Goal: Information Seeking & Learning: Find specific fact

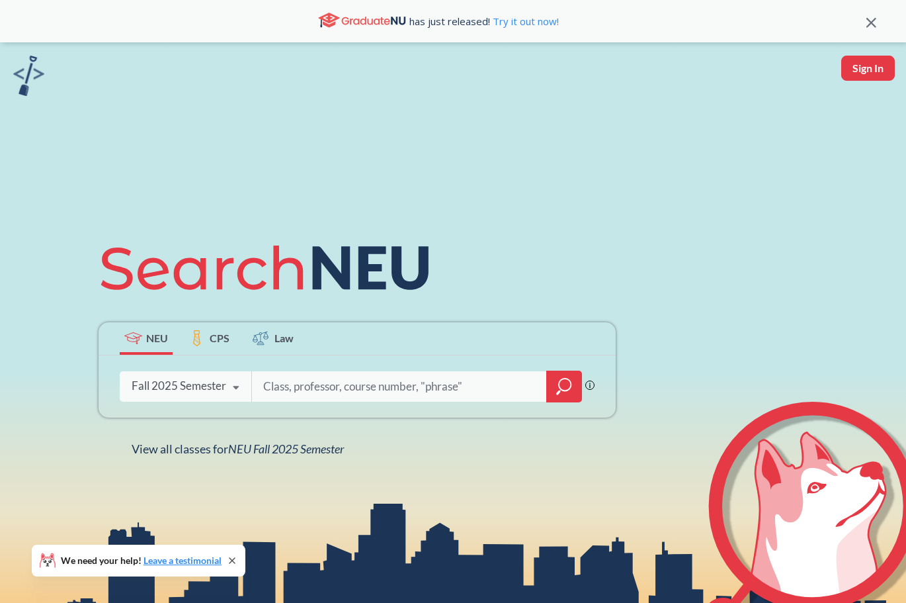
click at [316, 380] on input "search" at bounding box center [399, 387] width 275 height 28
type input "cive 5536"
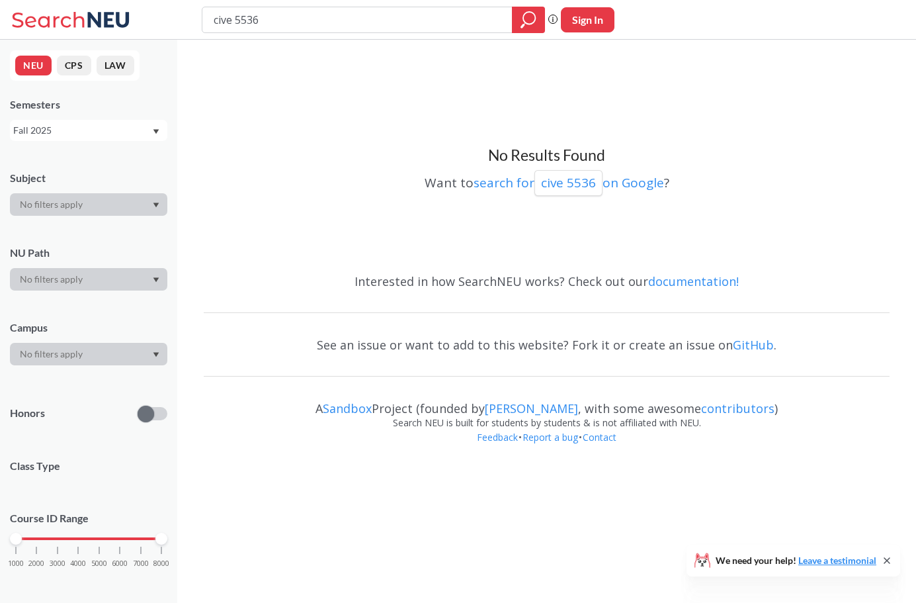
drag, startPoint x: 42, startPoint y: 140, endPoint x: 41, endPoint y: 134, distance: 6.6
click at [42, 135] on div "Fall 2025" at bounding box center [88, 130] width 157 height 21
click at [70, 153] on div "Summer 1 2025" at bounding box center [88, 136] width 157 height 36
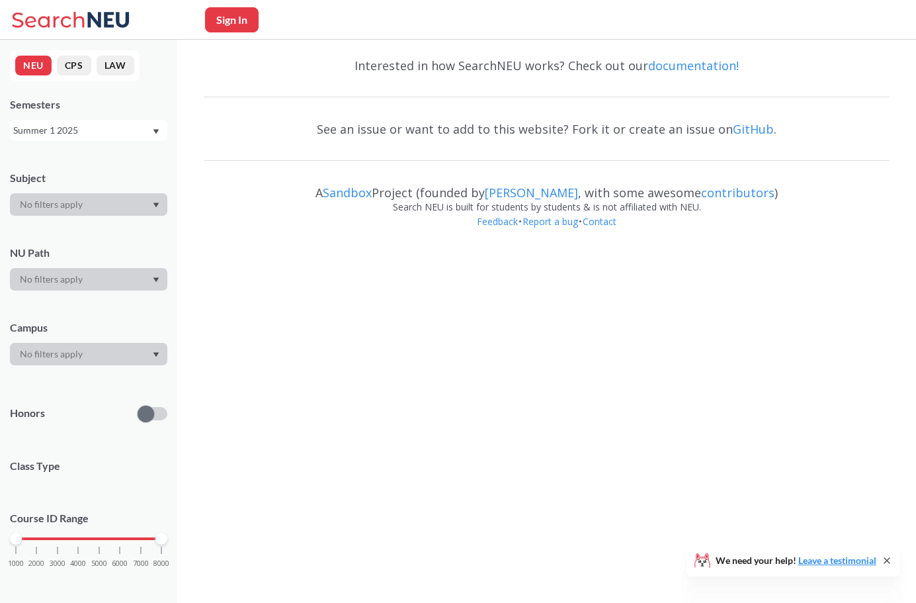
click at [63, 169] on div "Subject" at bounding box center [88, 186] width 157 height 58
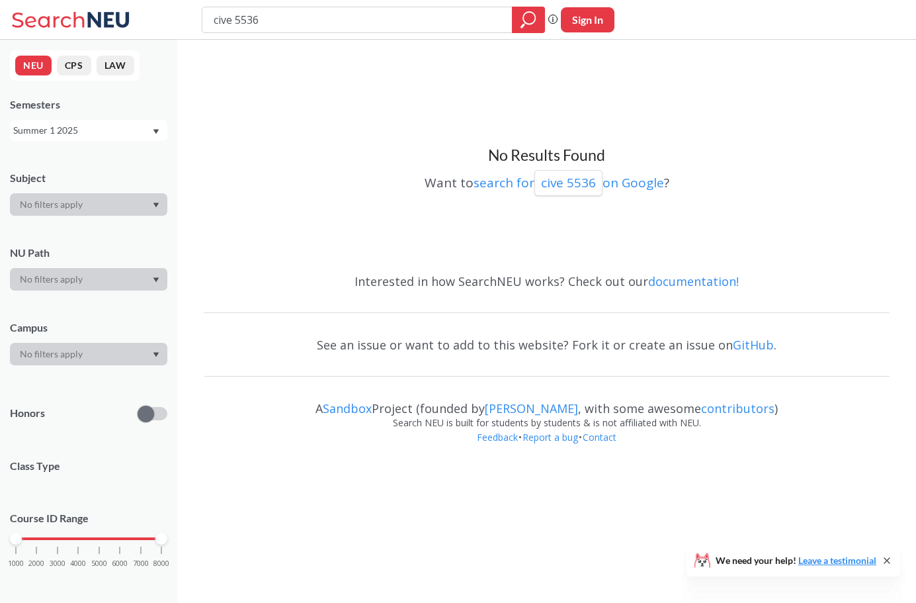
click at [73, 135] on div "Summer 1 2025" at bounding box center [82, 130] width 138 height 15
click at [71, 169] on div "Spring 2025" at bounding box center [92, 172] width 150 height 15
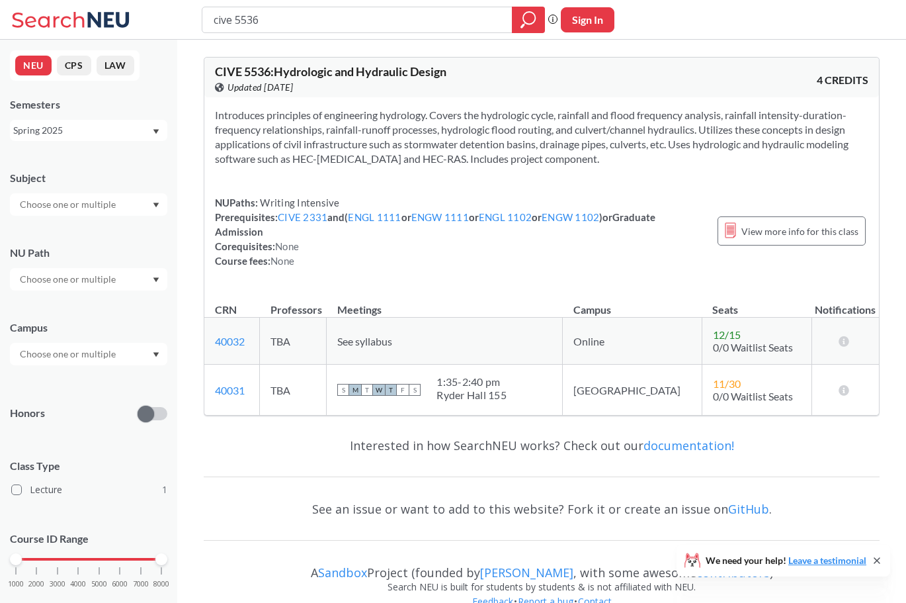
click at [300, 20] on input "cive 5536" at bounding box center [357, 20] width 290 height 22
type input "cive 4534"
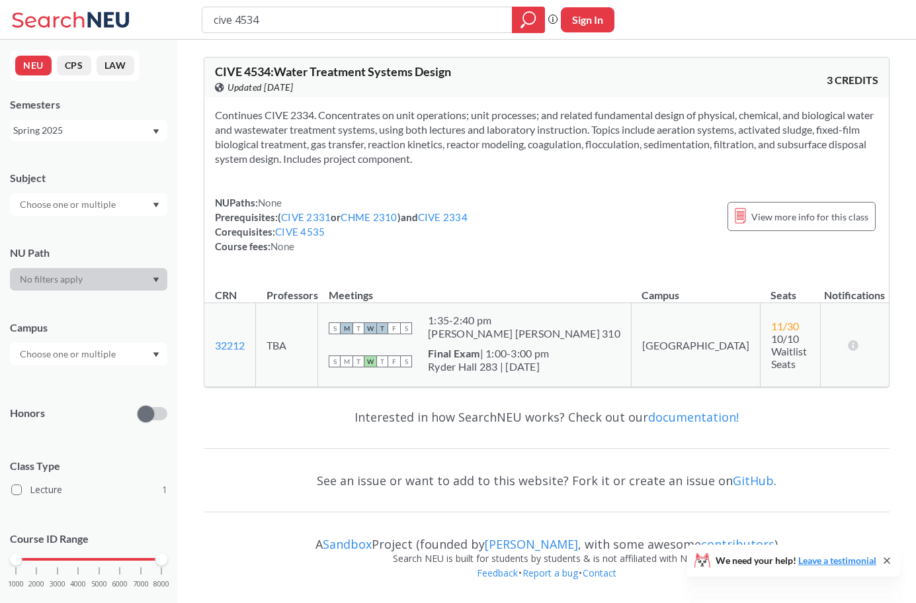
drag, startPoint x: 777, startPoint y: 23, endPoint x: 770, endPoint y: 12, distance: 13.4
click at [777, 23] on div "cive 4534 Phrase search guarantees the exact search appears in the results. Ex.…" at bounding box center [458, 20] width 916 height 40
